Goal: Task Accomplishment & Management: Use online tool/utility

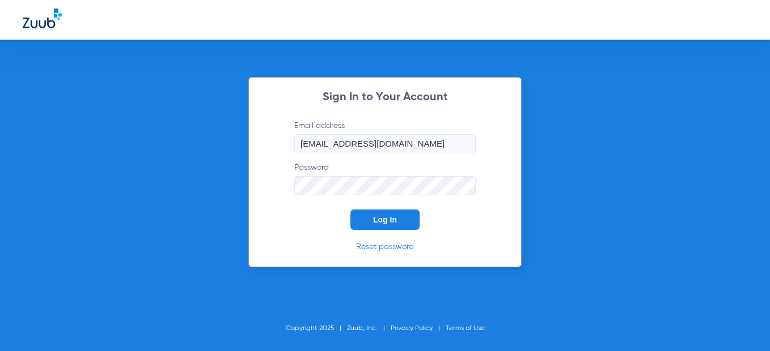
click at [373, 213] on button "Log In" at bounding box center [384, 220] width 69 height 20
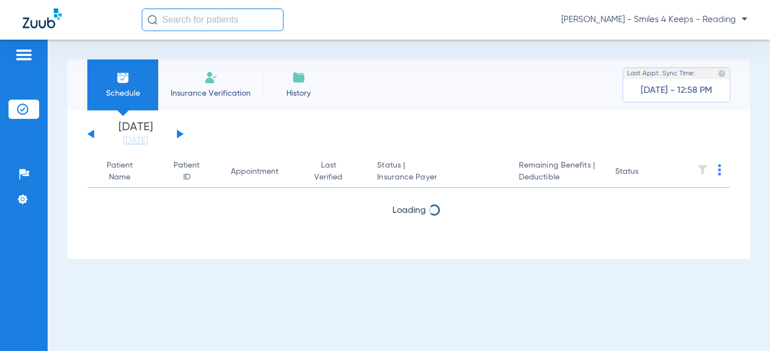
click at [181, 134] on button at bounding box center [180, 134] width 7 height 9
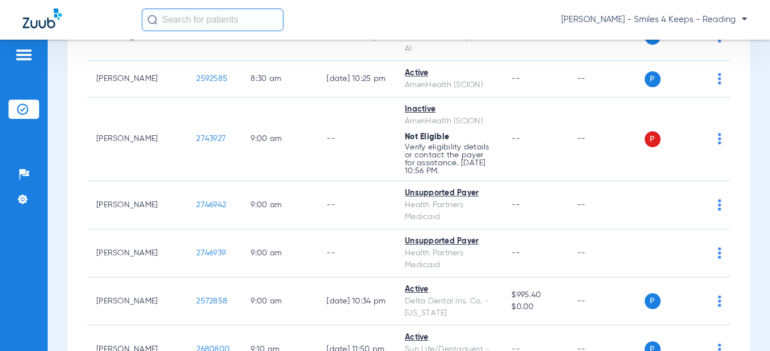
scroll to position [510, 0]
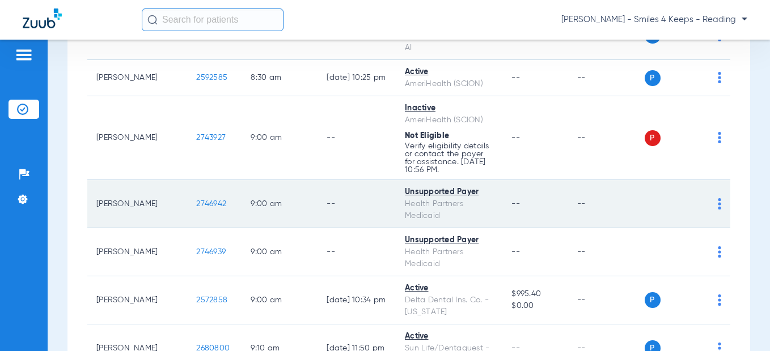
drag, startPoint x: 188, startPoint y: 147, endPoint x: 168, endPoint y: 142, distance: 19.9
click at [187, 180] on td "2746942" at bounding box center [214, 204] width 54 height 48
copy span "2746942"
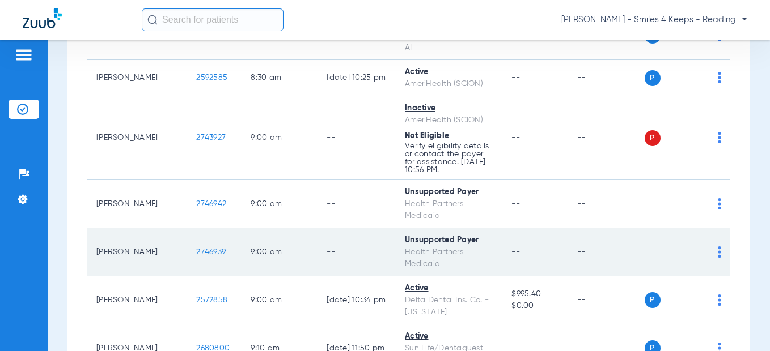
drag, startPoint x: 194, startPoint y: 193, endPoint x: 156, endPoint y: 195, distance: 38.0
click at [187, 228] on td "2746939" at bounding box center [214, 252] width 54 height 48
copy span "2746939"
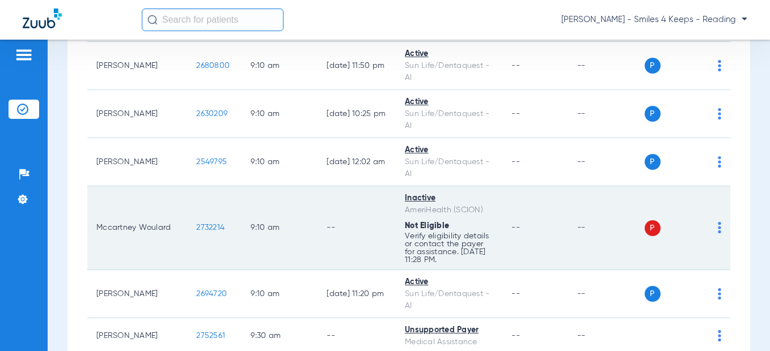
scroll to position [794, 0]
drag, startPoint x: 197, startPoint y: 143, endPoint x: 154, endPoint y: 145, distance: 43.1
click at [187, 186] on td "2732214" at bounding box center [214, 228] width 54 height 84
drag, startPoint x: 164, startPoint y: 142, endPoint x: 169, endPoint y: 141, distance: 5.8
copy span "2732214"
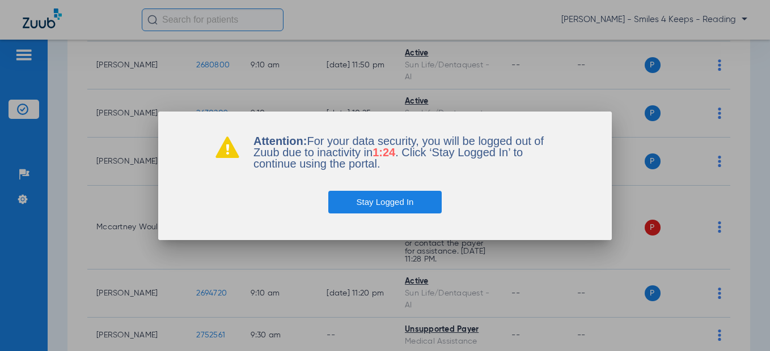
click at [353, 198] on button "Stay Logged In" at bounding box center [385, 202] width 114 height 23
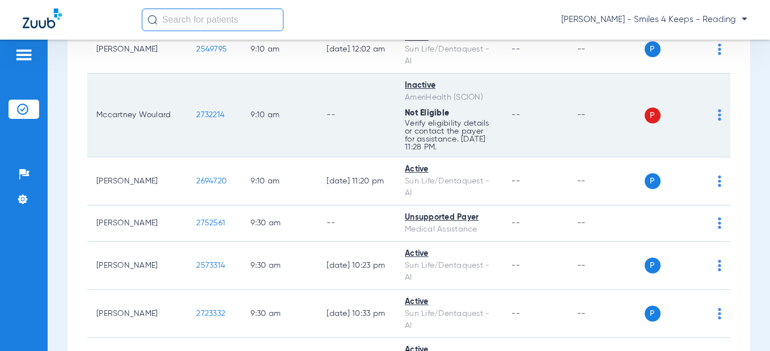
scroll to position [907, 0]
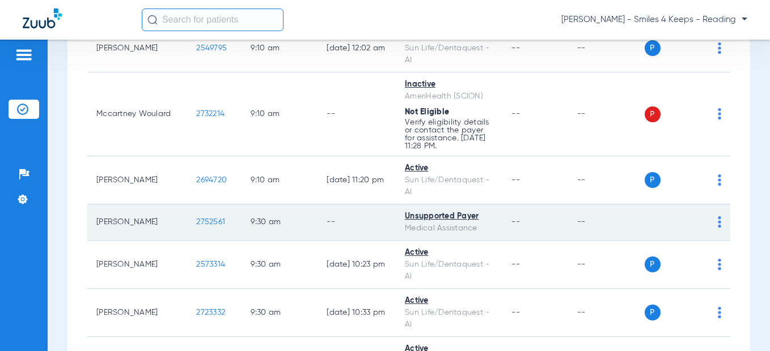
drag, startPoint x: 192, startPoint y: 141, endPoint x: 153, endPoint y: 141, distance: 38.5
click at [187, 205] on td "2752561" at bounding box center [214, 223] width 54 height 36
drag, startPoint x: 153, startPoint y: 141, endPoint x: 159, endPoint y: 138, distance: 7.1
copy span "2752561"
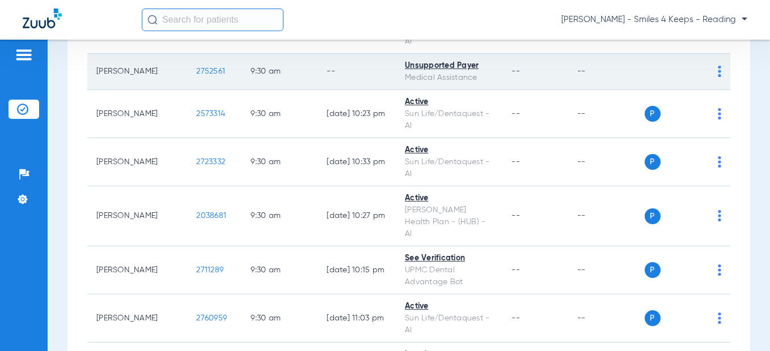
scroll to position [1134, 0]
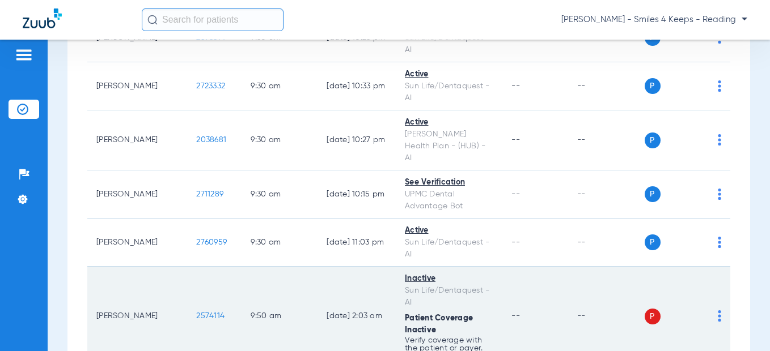
drag, startPoint x: 185, startPoint y: 178, endPoint x: 147, endPoint y: 180, distance: 38.0
click at [147, 267] on tr "[PERSON_NAME] 2574114 9:50 AM [DATE] 2:03 AM Inactive Sun Life/Dentaquest - AI …" at bounding box center [408, 317] width 643 height 100
drag, startPoint x: 156, startPoint y: 180, endPoint x: 172, endPoint y: 180, distance: 16.4
copy tr "2574114"
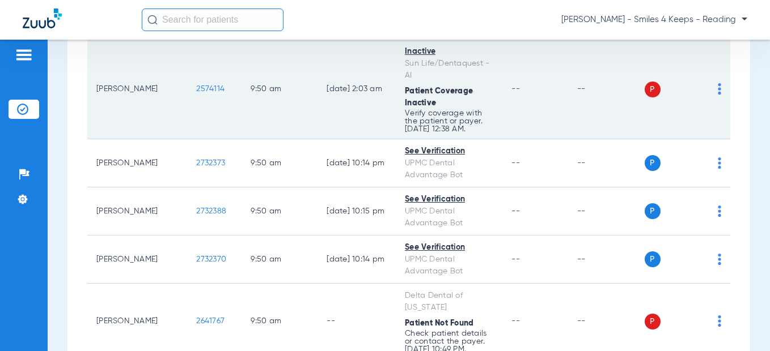
scroll to position [1360, 0]
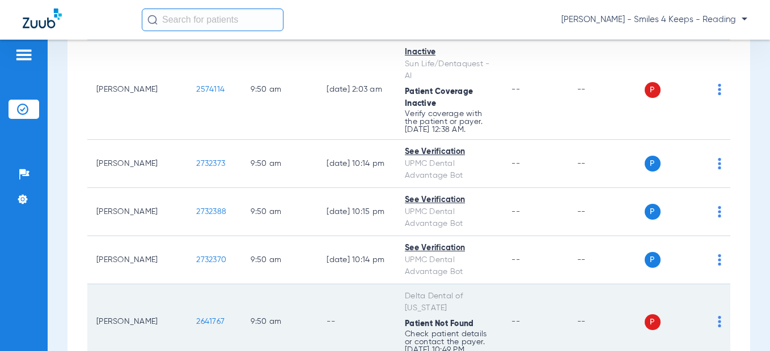
drag, startPoint x: 192, startPoint y: 182, endPoint x: 156, endPoint y: 181, distance: 35.7
click at [187, 285] on td "2641767" at bounding box center [214, 323] width 54 height 76
copy span "2641767"
